Goal: Task Accomplishment & Management: Manage account settings

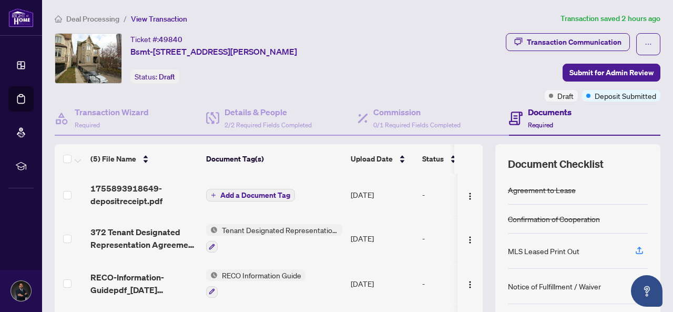
scroll to position [143, 0]
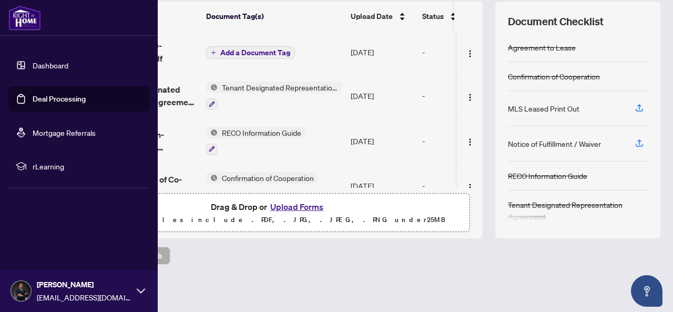
click at [33, 95] on link "Deal Processing" at bounding box center [59, 98] width 53 height 9
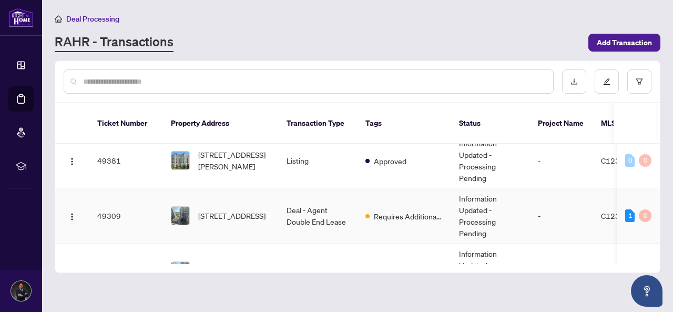
scroll to position [53, 0]
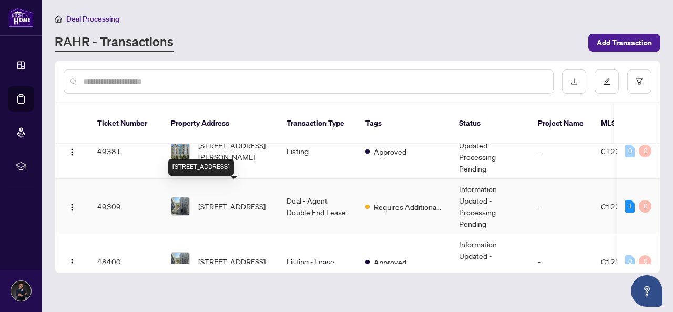
click at [265, 200] on span "[STREET_ADDRESS]" at bounding box center [231, 206] width 67 height 12
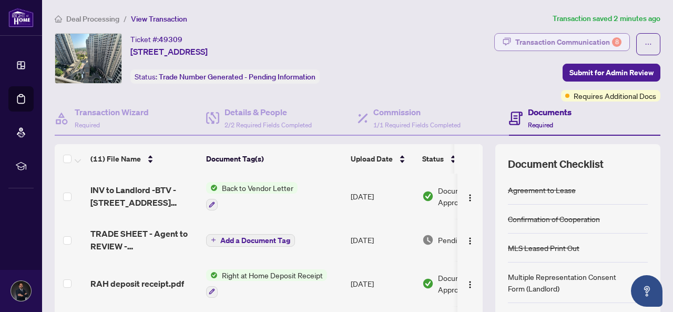
click at [535, 41] on div "Transaction Communication 8" at bounding box center [568, 42] width 106 height 17
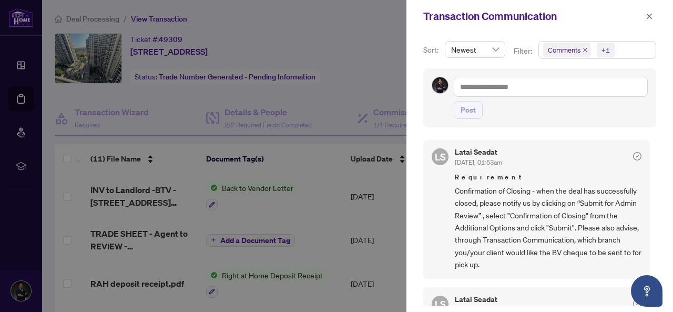
click at [36, 125] on div at bounding box center [336, 156] width 673 height 312
click at [648, 15] on icon "close" at bounding box center [649, 16] width 7 height 7
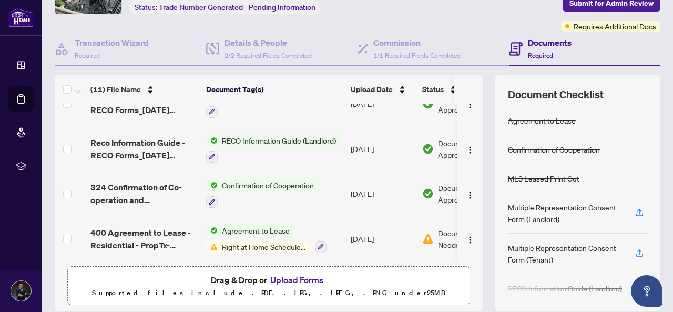
scroll to position [105, 0]
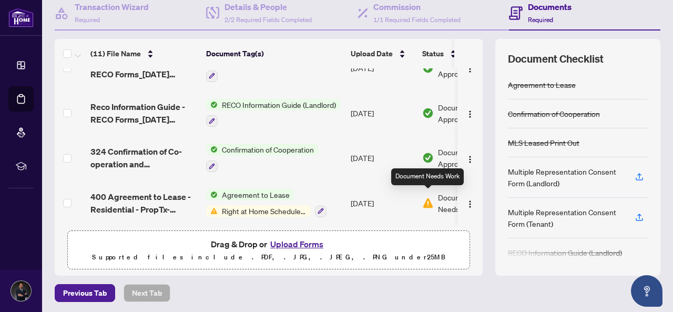
click at [424, 197] on img at bounding box center [428, 203] width 12 height 12
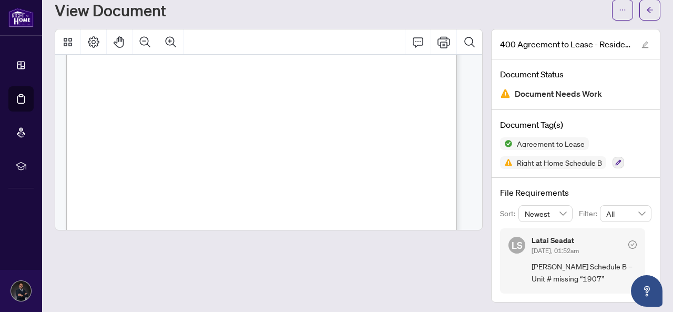
scroll to position [2630, 0]
click at [646, 9] on icon "arrow-left" at bounding box center [649, 9] width 7 height 7
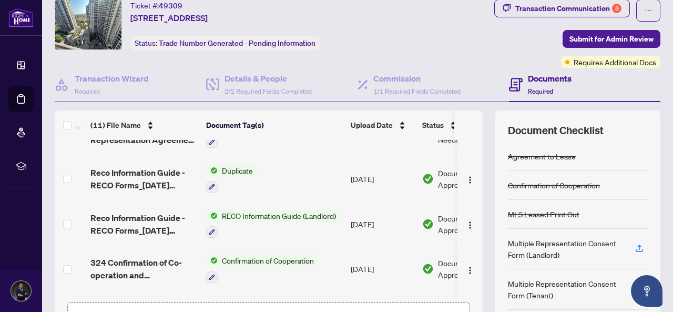
scroll to position [230, 0]
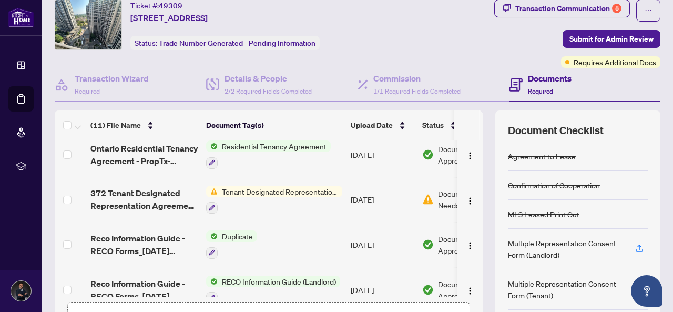
click at [306, 188] on span "Tenant Designated Representation Agreement" at bounding box center [280, 192] width 125 height 12
click at [377, 195] on td "[DATE]" at bounding box center [383, 199] width 72 height 45
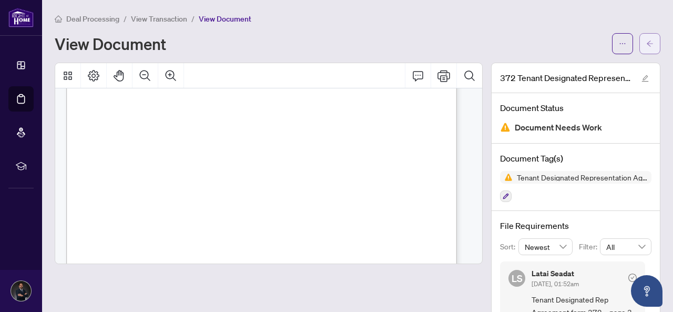
click at [646, 38] on span "button" at bounding box center [649, 43] width 7 height 17
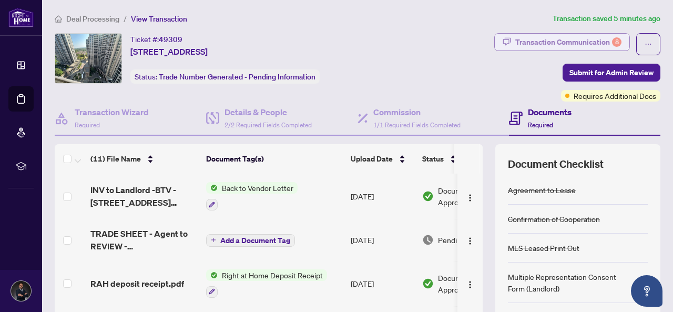
click at [551, 43] on div "Transaction Communication 8" at bounding box center [568, 42] width 106 height 17
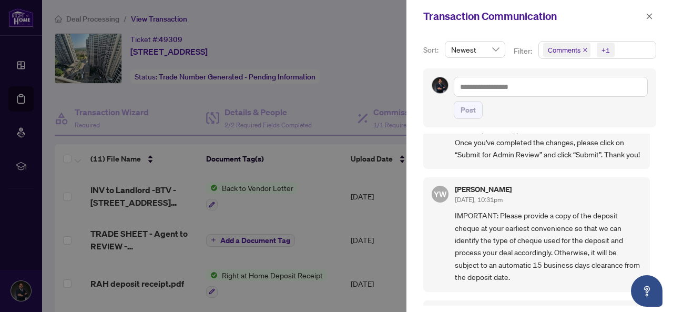
scroll to position [890, 0]
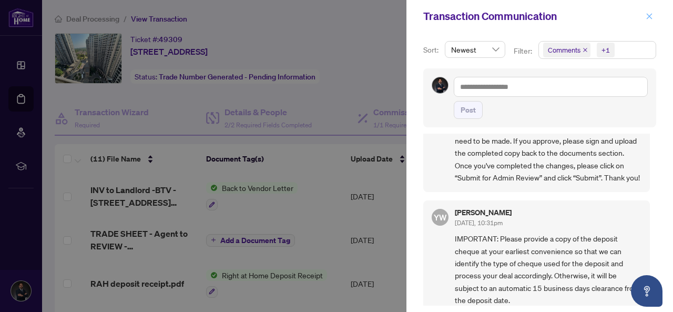
click at [650, 13] on icon "close" at bounding box center [649, 16] width 7 height 7
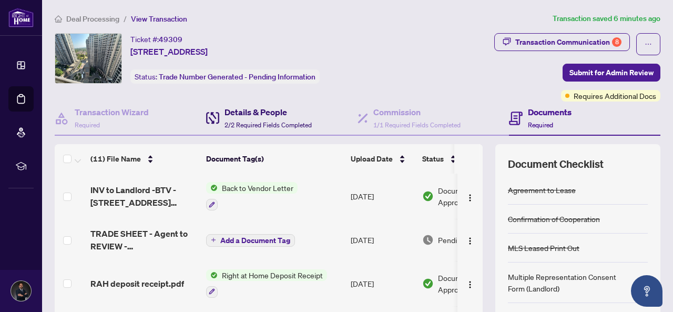
click at [243, 108] on h4 "Details & People" at bounding box center [268, 112] width 87 height 13
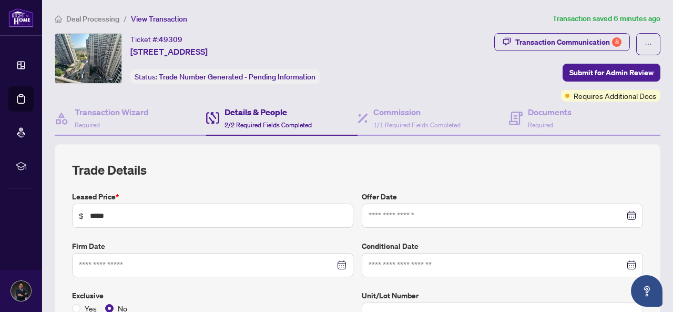
type input "**********"
click at [528, 109] on h4 "Documents" at bounding box center [550, 112] width 44 height 13
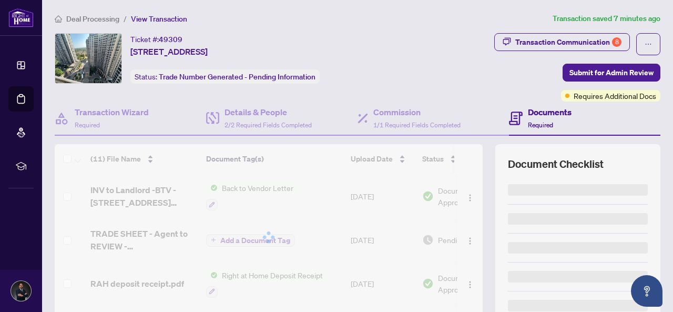
scroll to position [143, 0]
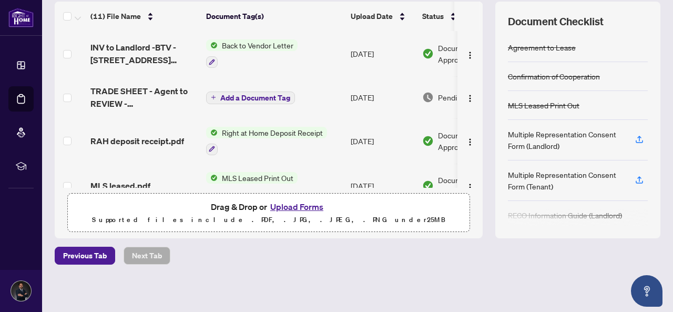
click at [286, 205] on button "Upload Forms" at bounding box center [296, 207] width 59 height 14
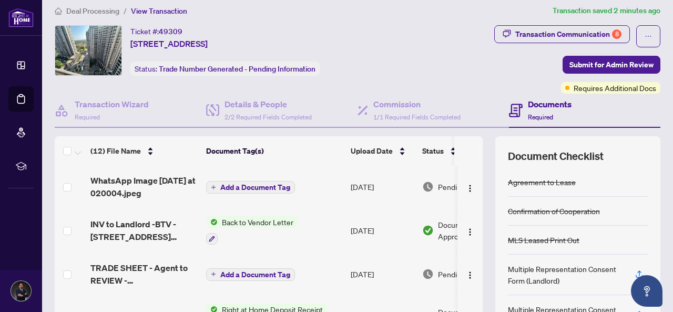
scroll to position [0, 0]
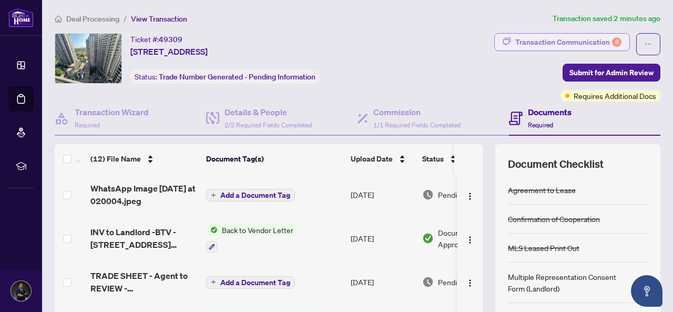
click at [533, 40] on div "Transaction Communication 8" at bounding box center [568, 42] width 106 height 17
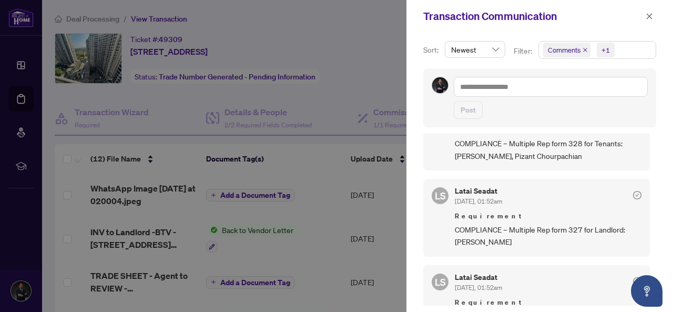
scroll to position [259, 0]
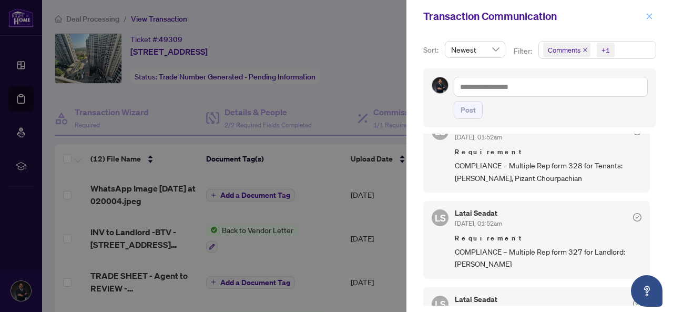
click at [647, 17] on icon "close" at bounding box center [649, 16] width 7 height 7
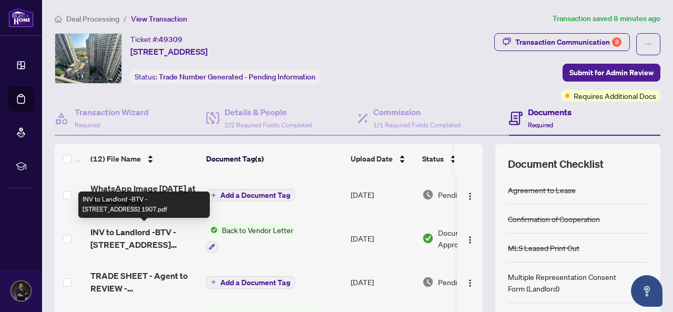
click at [135, 234] on span "INV to Landlord -BTV - [STREET_ADDRESS] 1907.pdf" at bounding box center [143, 238] width 107 height 25
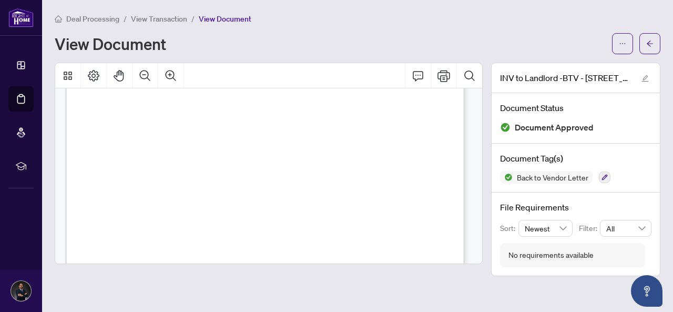
scroll to position [1, 0]
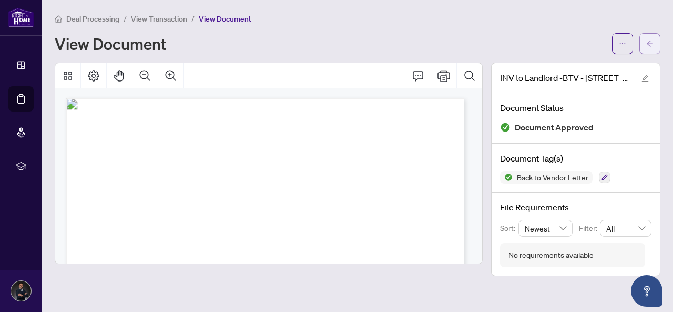
click at [652, 37] on span "button" at bounding box center [649, 43] width 7 height 17
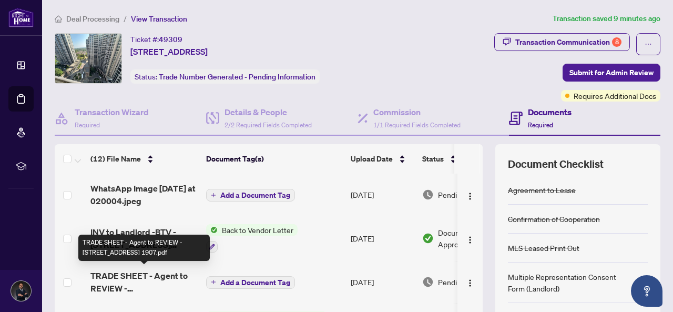
click at [177, 275] on span "TRADE SHEET - Agent to REVIEW - [STREET_ADDRESS] 1907.pdf" at bounding box center [143, 281] width 107 height 25
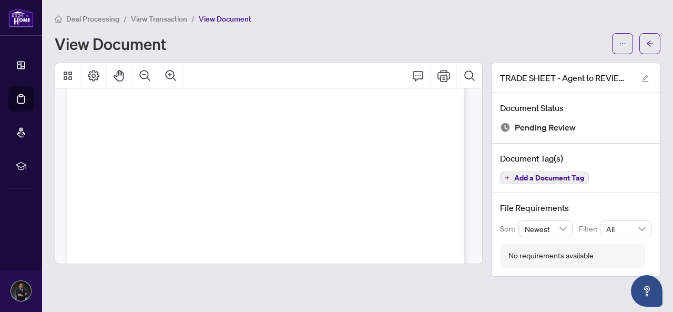
scroll to position [210, 0]
click at [623, 38] on span "button" at bounding box center [622, 43] width 7 height 17
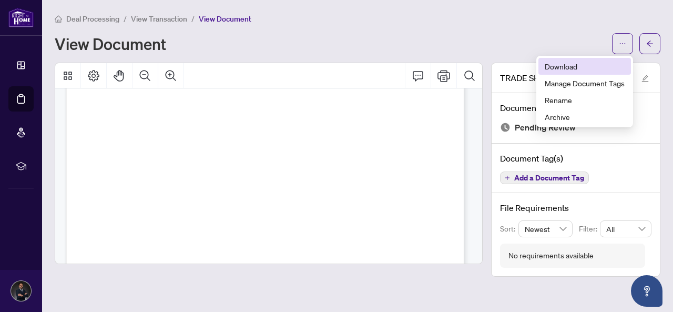
click at [573, 70] on span "Download" at bounding box center [585, 66] width 80 height 12
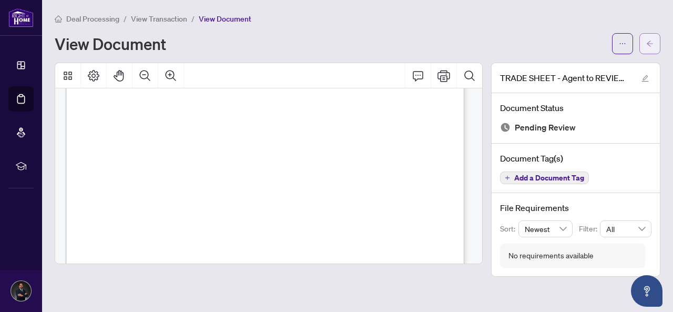
click at [645, 38] on button "button" at bounding box center [649, 43] width 21 height 21
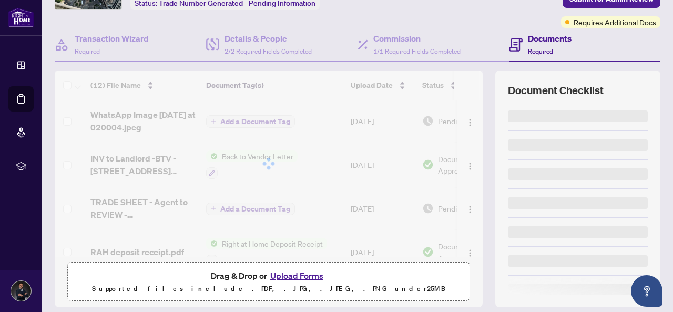
scroll to position [143, 0]
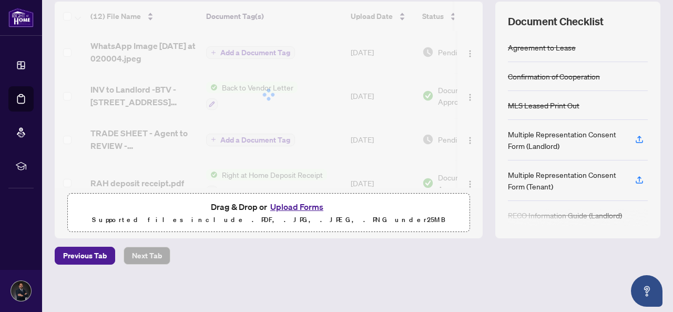
click at [297, 200] on button "Upload Forms" at bounding box center [296, 207] width 59 height 14
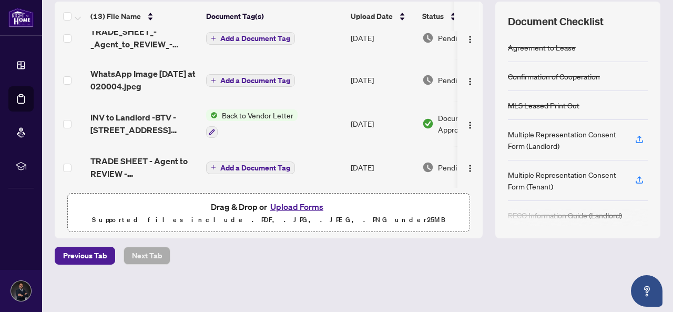
scroll to position [0, 0]
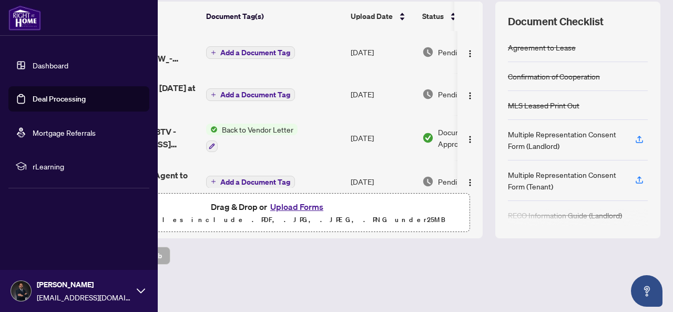
click at [34, 99] on link "Deal Processing" at bounding box center [59, 98] width 53 height 9
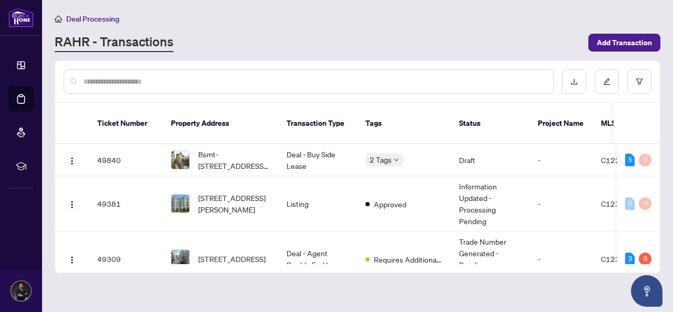
click at [279, 29] on div "Deal Processing [PERSON_NAME] - Transactions Add Transaction" at bounding box center [358, 32] width 606 height 39
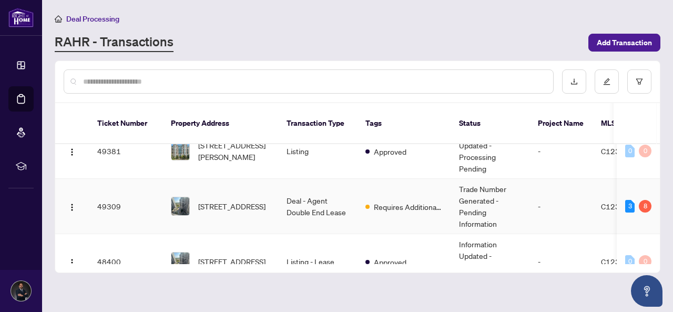
click at [323, 190] on td "Deal - Agent Double End Lease" at bounding box center [317, 206] width 79 height 55
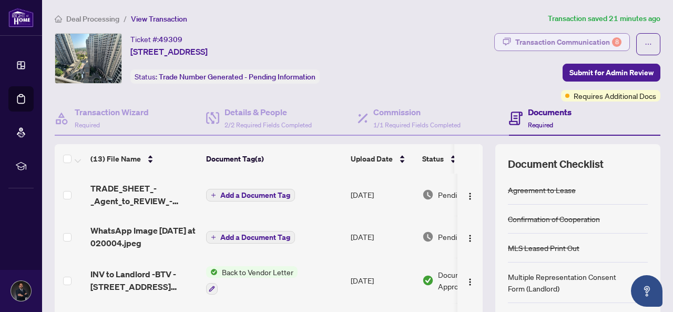
click at [523, 35] on div "Transaction Communication 8" at bounding box center [568, 42] width 106 height 17
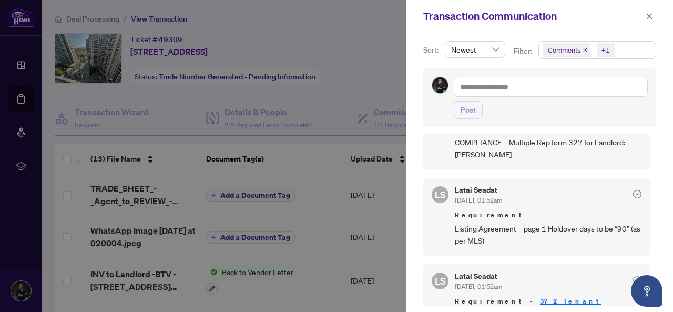
scroll to position [53, 0]
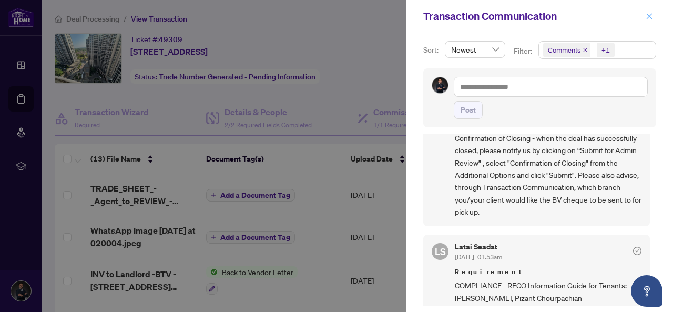
click at [651, 15] on icon "close" at bounding box center [650, 16] width 6 height 6
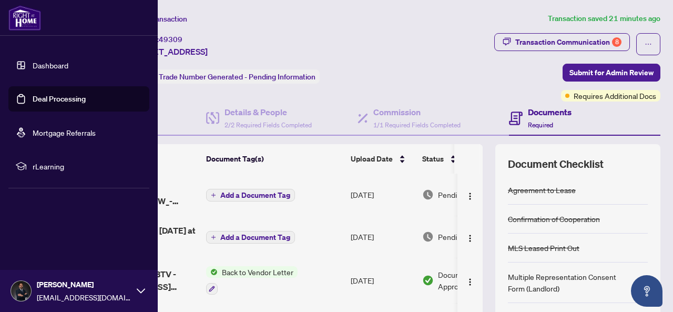
click at [33, 97] on link "Deal Processing" at bounding box center [59, 98] width 53 height 9
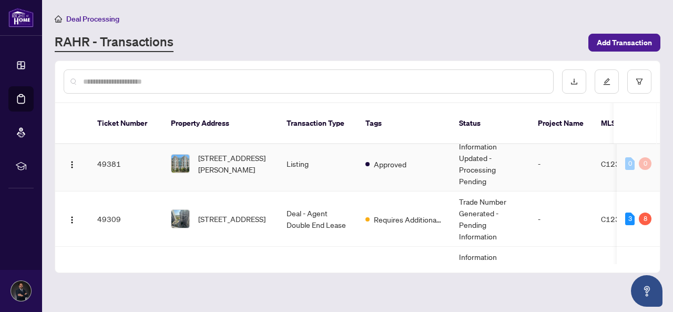
scroll to position [53, 0]
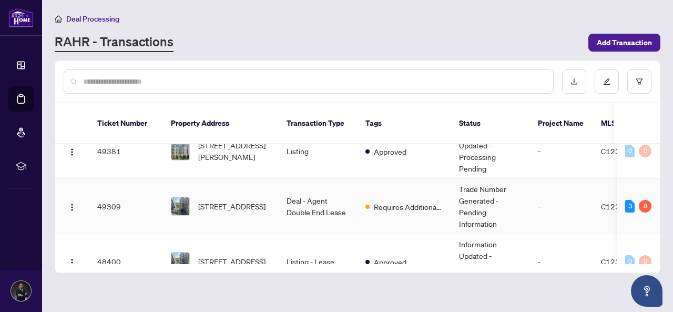
click at [273, 196] on td "[STREET_ADDRESS]" at bounding box center [221, 206] width 116 height 55
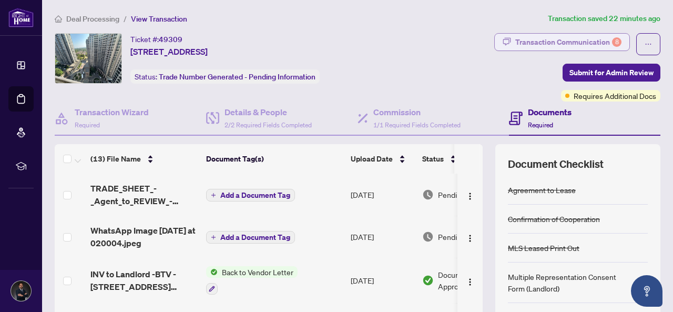
click at [524, 43] on div "Transaction Communication 8" at bounding box center [568, 42] width 106 height 17
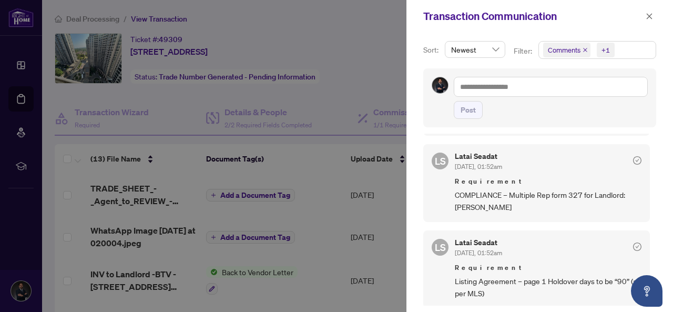
scroll to position [368, 0]
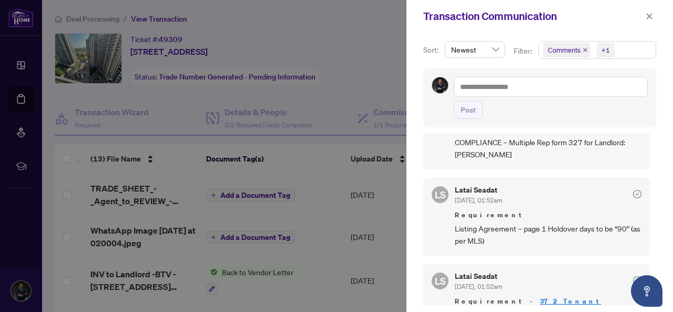
click at [492, 222] on span "Listing Agreement – page 1 Holdover days to be “90” (as per MLS)" at bounding box center [548, 234] width 187 height 25
click at [648, 17] on icon "close" at bounding box center [650, 16] width 6 height 6
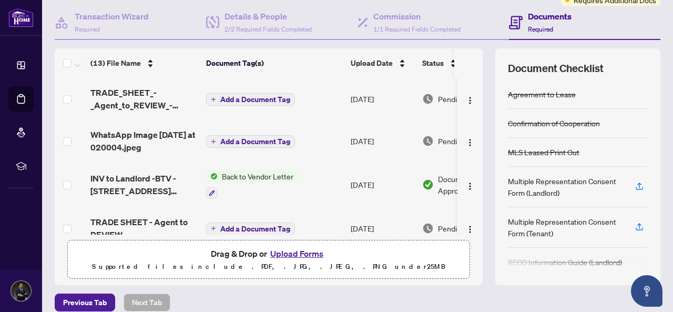
scroll to position [143, 0]
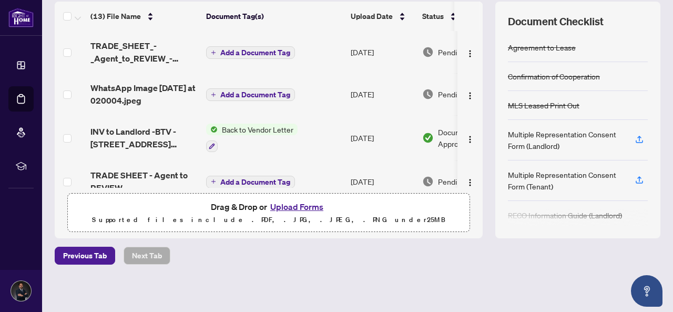
click at [310, 201] on button "Upload Forms" at bounding box center [296, 207] width 59 height 14
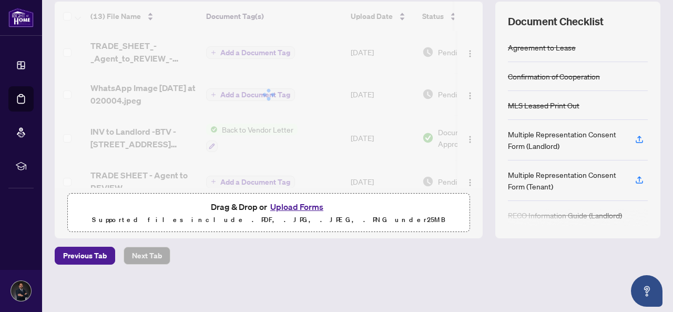
click at [289, 206] on button "Upload Forms" at bounding box center [296, 207] width 59 height 14
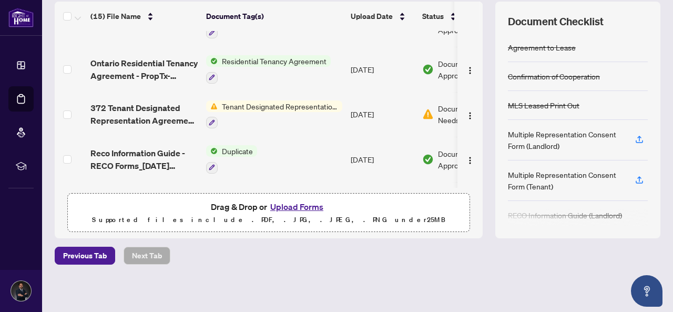
scroll to position [385, 0]
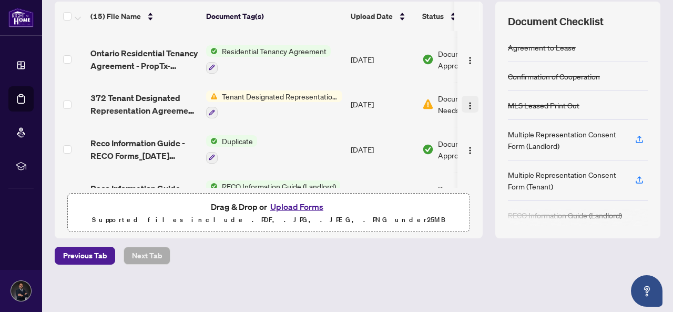
click at [466, 101] on img "button" at bounding box center [470, 105] width 8 height 8
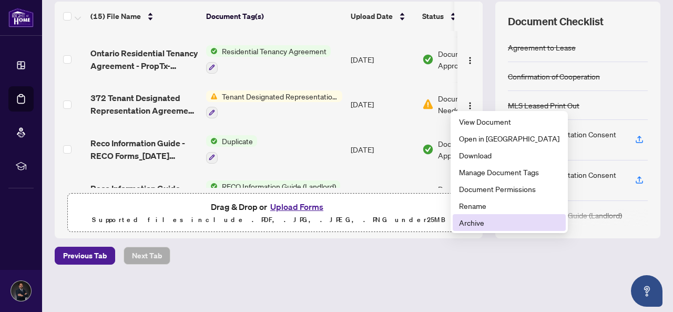
click at [469, 218] on span "Archive" at bounding box center [509, 223] width 100 height 12
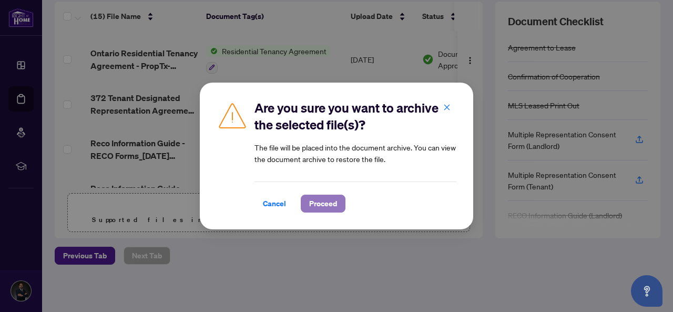
click at [329, 200] on span "Proceed" at bounding box center [323, 203] width 28 height 17
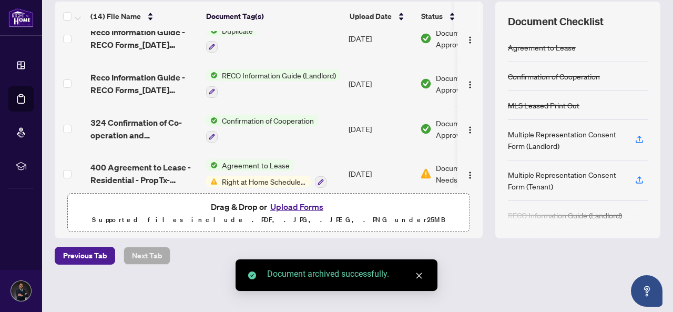
scroll to position [459, 0]
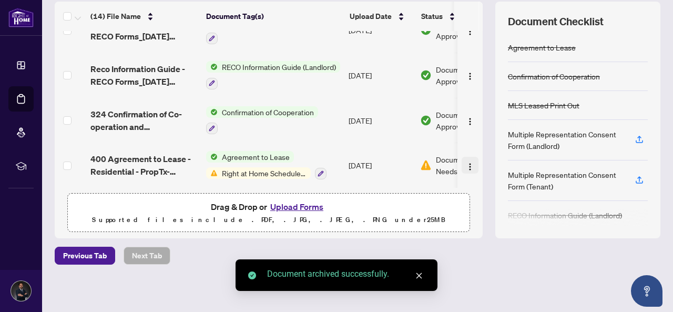
click at [466, 163] on img "button" at bounding box center [470, 167] width 8 height 8
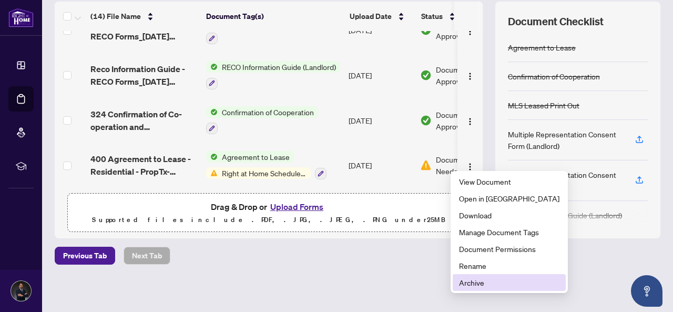
click at [468, 283] on span "Archive" at bounding box center [509, 283] width 100 height 12
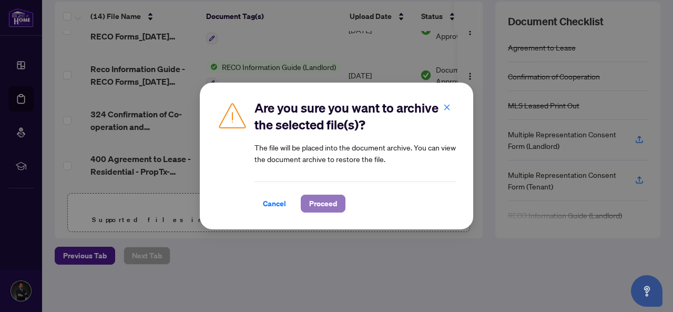
click at [326, 199] on span "Proceed" at bounding box center [323, 203] width 28 height 17
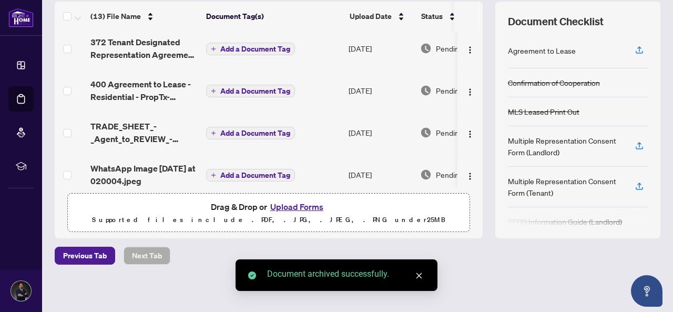
scroll to position [0, 0]
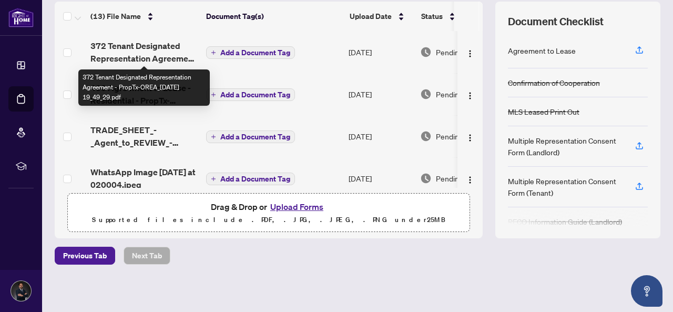
click at [123, 50] on span "372 Tenant Designated Representation Agreement - PropTx-OREA_[DATE] 19_49_29.pdf" at bounding box center [143, 51] width 107 height 25
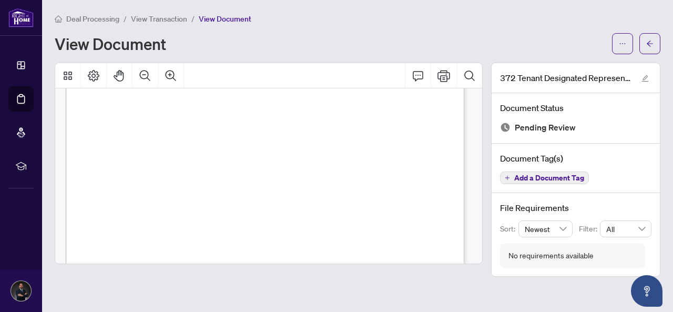
scroll to position [1367, 0]
click at [650, 40] on icon "arrow-left" at bounding box center [649, 43] width 7 height 7
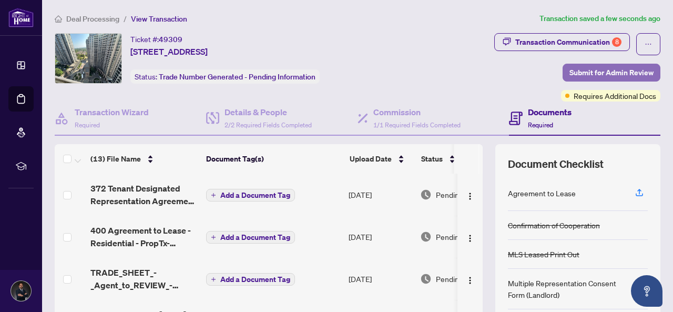
click at [590, 69] on span "Submit for Admin Review" at bounding box center [612, 72] width 84 height 17
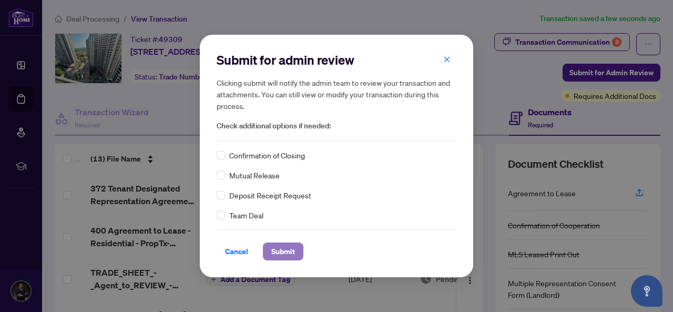
click at [279, 247] on span "Submit" at bounding box center [283, 251] width 24 height 17
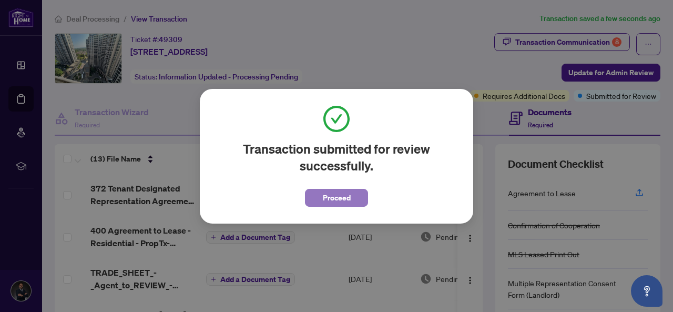
click at [325, 197] on span "Proceed" at bounding box center [337, 197] width 28 height 17
